Goal: Find specific page/section: Find specific page/section

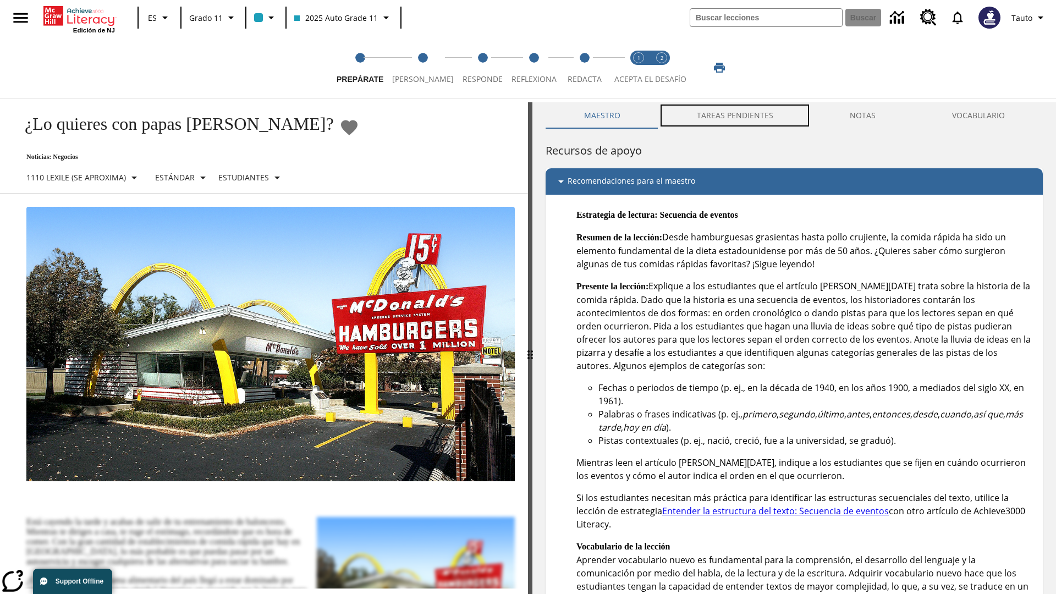
click at [736, 116] on button "TAREAS PENDIENTES" at bounding box center [735, 115] width 153 height 26
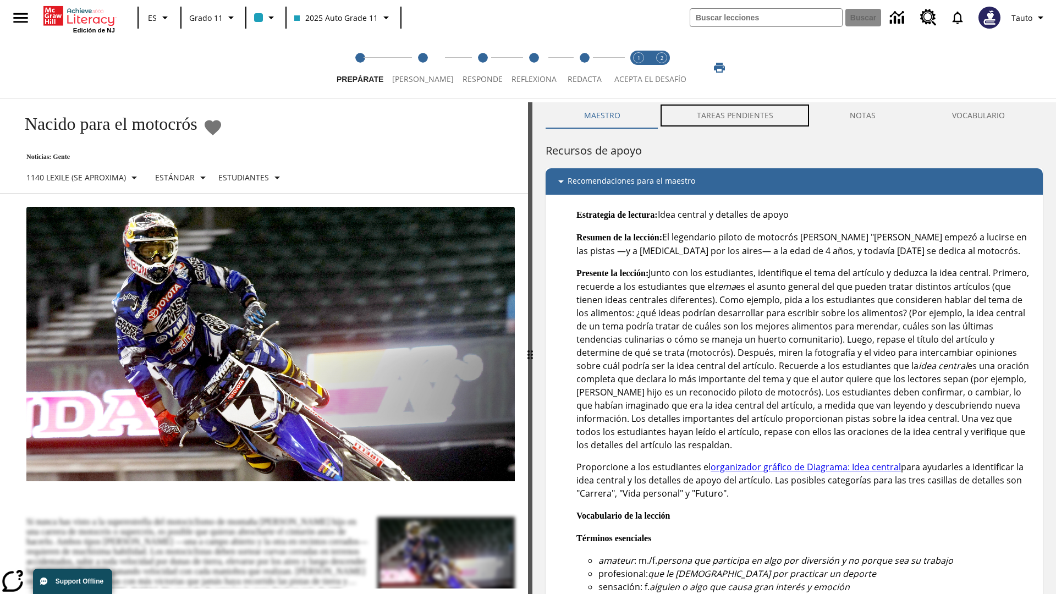
click at [736, 116] on button "TAREAS PENDIENTES" at bounding box center [735, 115] width 153 height 26
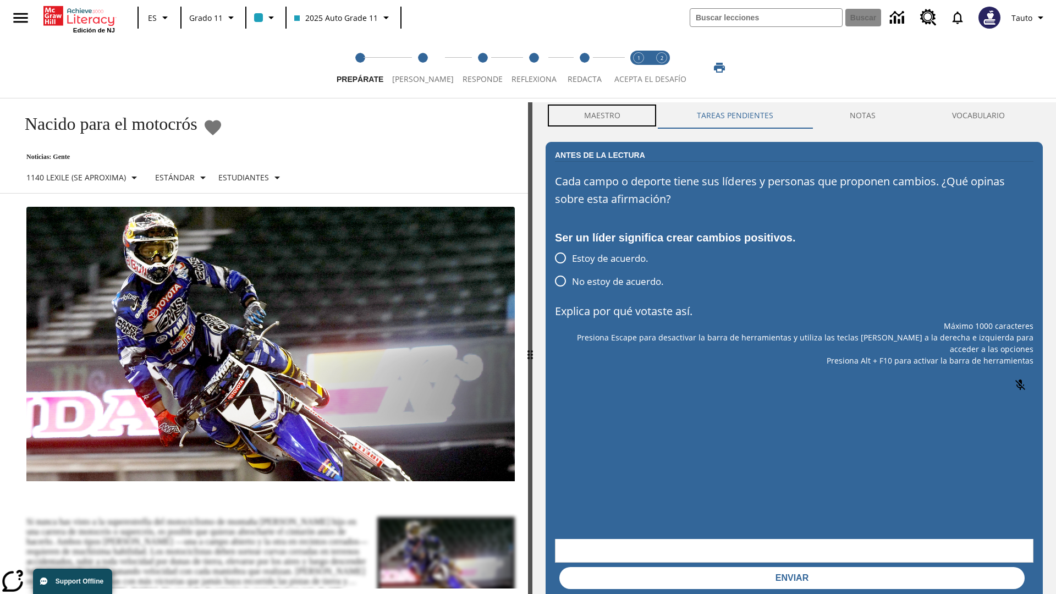
scroll to position [1, 0]
